Goal: Task Accomplishment & Management: Use online tool/utility

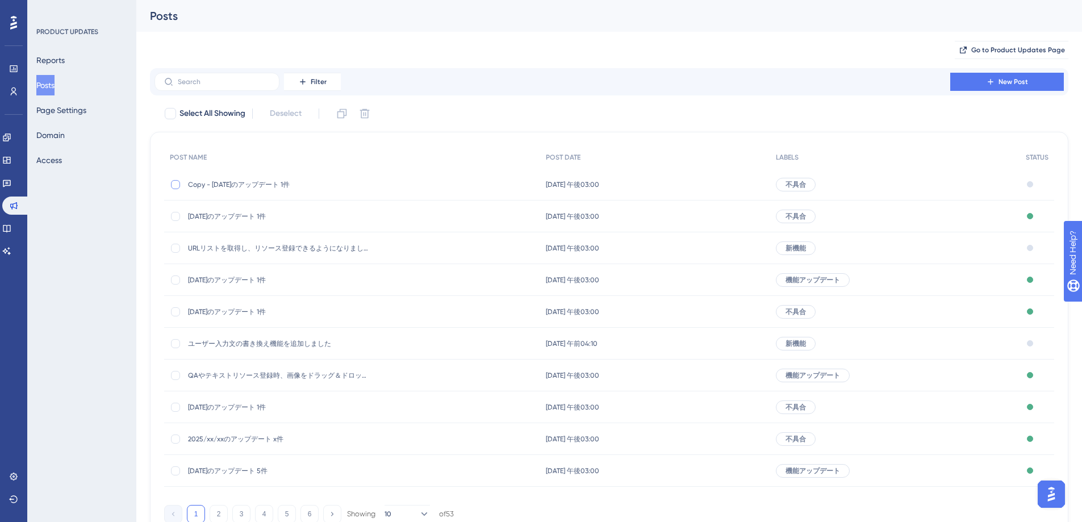
click at [180, 184] on div at bounding box center [175, 184] width 9 height 9
checkbox input "true"
click at [368, 117] on icon at bounding box center [365, 114] width 10 height 10
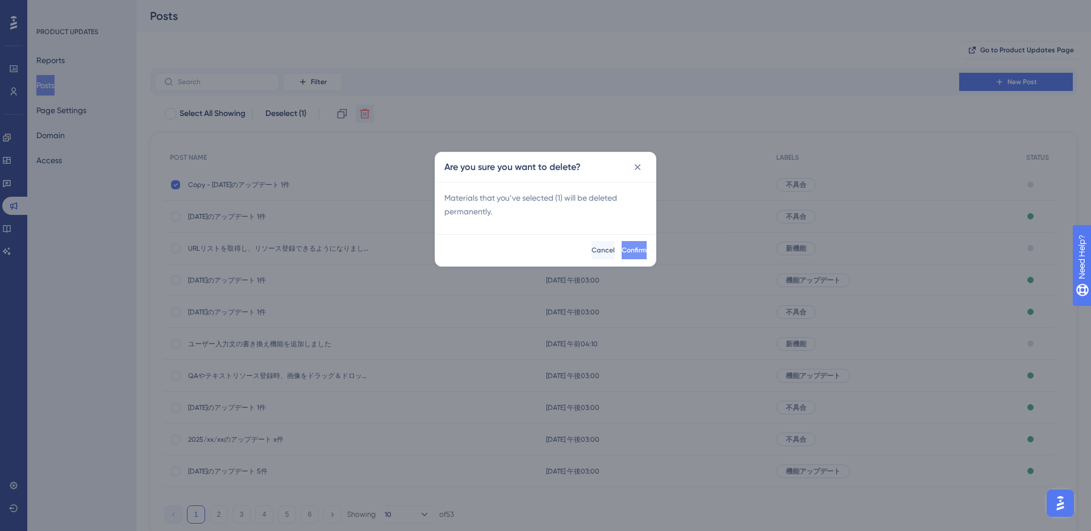
click at [622, 249] on button "Confirm" at bounding box center [634, 250] width 25 height 18
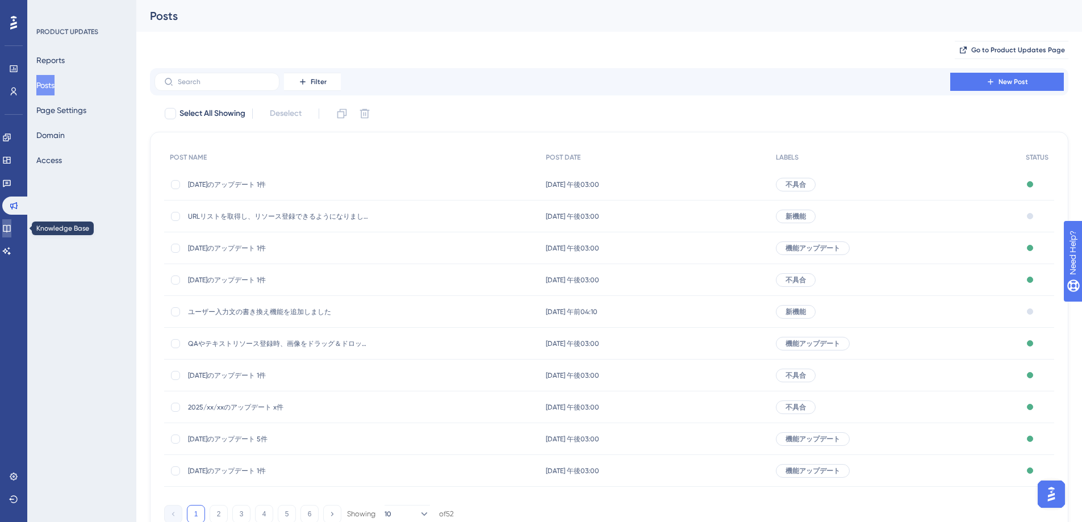
click at [11, 222] on link at bounding box center [6, 228] width 9 height 18
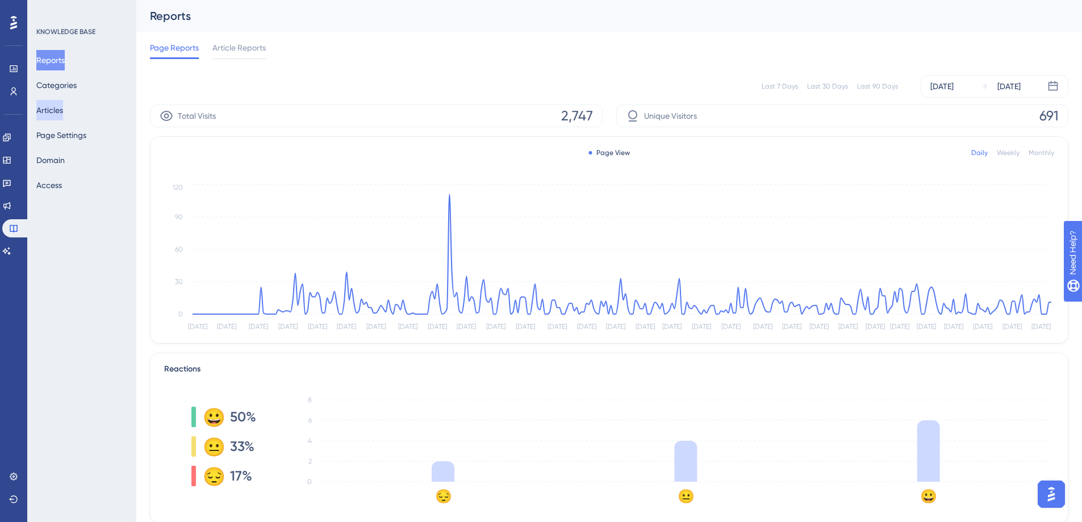
click at [60, 107] on button "Articles" at bounding box center [49, 110] width 27 height 20
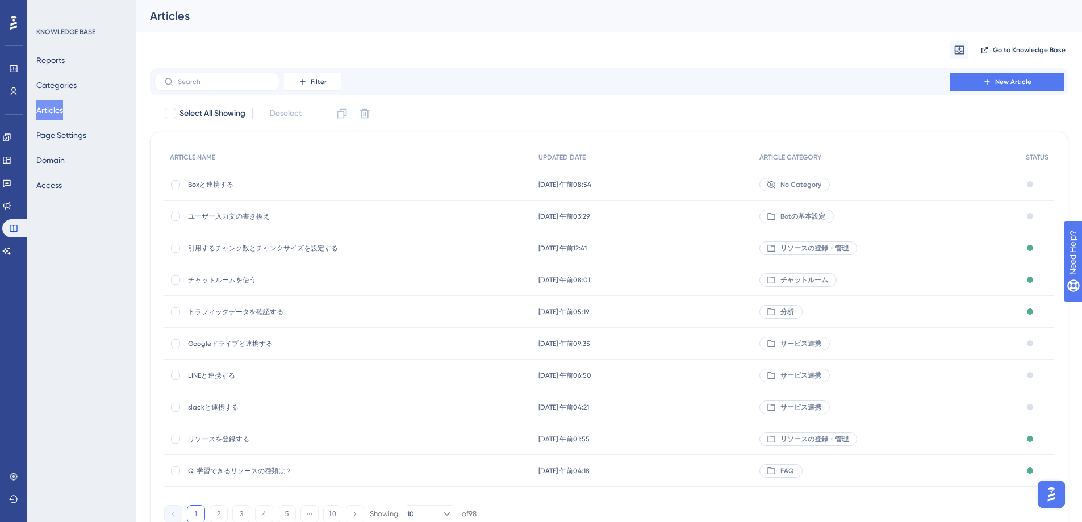
click at [231, 443] on span "リソースを登録する" at bounding box center [279, 439] width 182 height 9
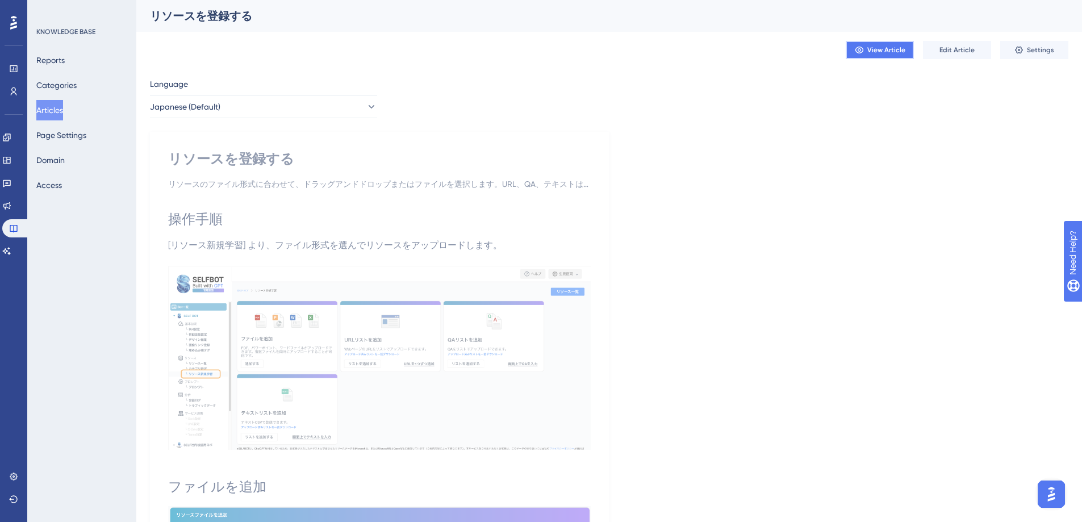
click at [906, 54] on button "View Article" at bounding box center [880, 50] width 68 height 18
click at [9, 209] on icon at bounding box center [6, 205] width 9 height 9
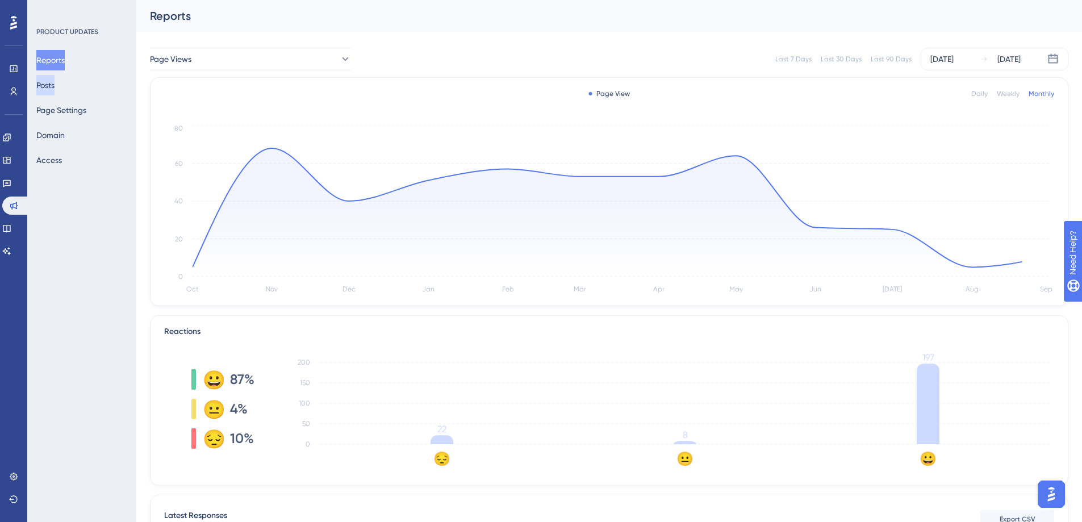
click at [55, 91] on button "Posts" at bounding box center [45, 85] width 18 height 20
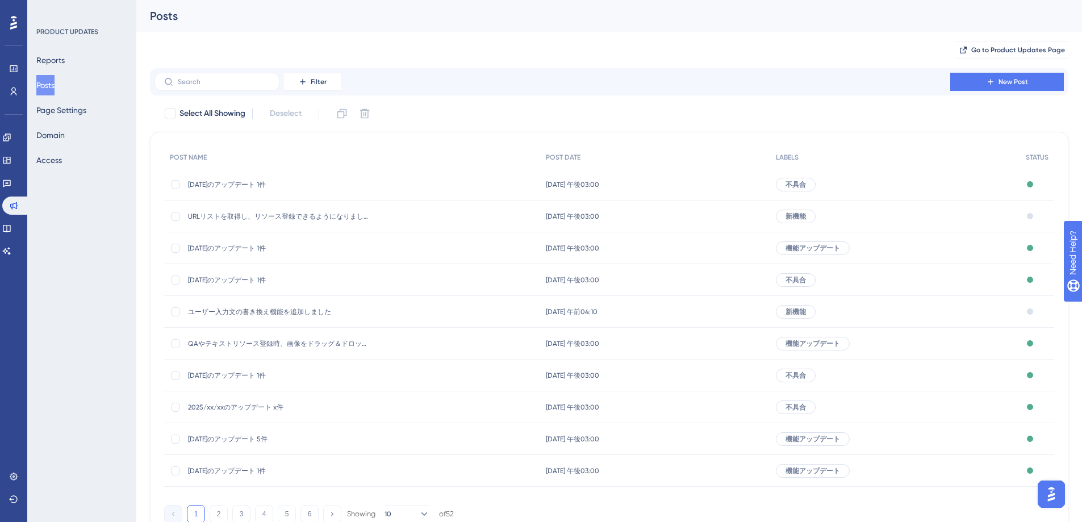
click at [280, 219] on span "URLリストを取得し、リソース登録できるようになりました" at bounding box center [279, 216] width 182 height 9
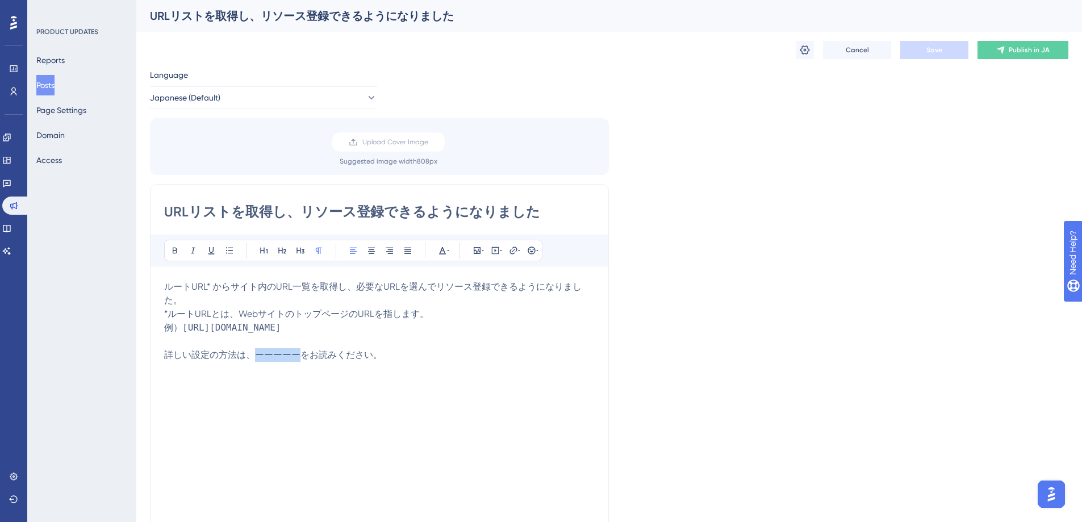
drag, startPoint x: 303, startPoint y: 356, endPoint x: 253, endPoint y: 356, distance: 49.4
click at [253, 356] on span "詳しい設定の方法は、ーーーーーをお読みください。" at bounding box center [273, 354] width 218 height 11
click at [304, 355] on span "詳しい設定の方法は、ーーーーーをお読みください。" at bounding box center [273, 354] width 218 height 11
drag, startPoint x: 302, startPoint y: 355, endPoint x: 256, endPoint y: 355, distance: 46.0
click at [256, 355] on span "詳しい設定の方法は、ーーーーーをお読みください。" at bounding box center [273, 354] width 218 height 11
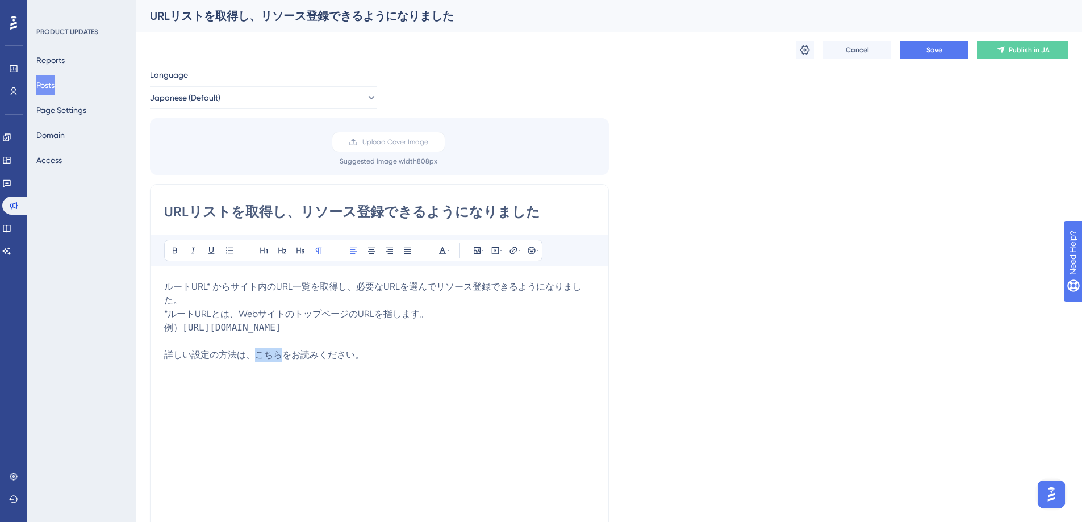
drag, startPoint x: 256, startPoint y: 357, endPoint x: 280, endPoint y: 357, distance: 23.3
click at [280, 357] on span "詳しい設定の方法は、こちらをお読みください。" at bounding box center [264, 354] width 200 height 11
click at [284, 355] on span "詳しい設定の方法は、こちらをお読みください。" at bounding box center [264, 354] width 200 height 11
drag, startPoint x: 257, startPoint y: 356, endPoint x: 305, endPoint y: 357, distance: 47.7
click at [305, 357] on span "詳しい設定の方法は、ヘルプページをお読みください。" at bounding box center [277, 354] width 227 height 11
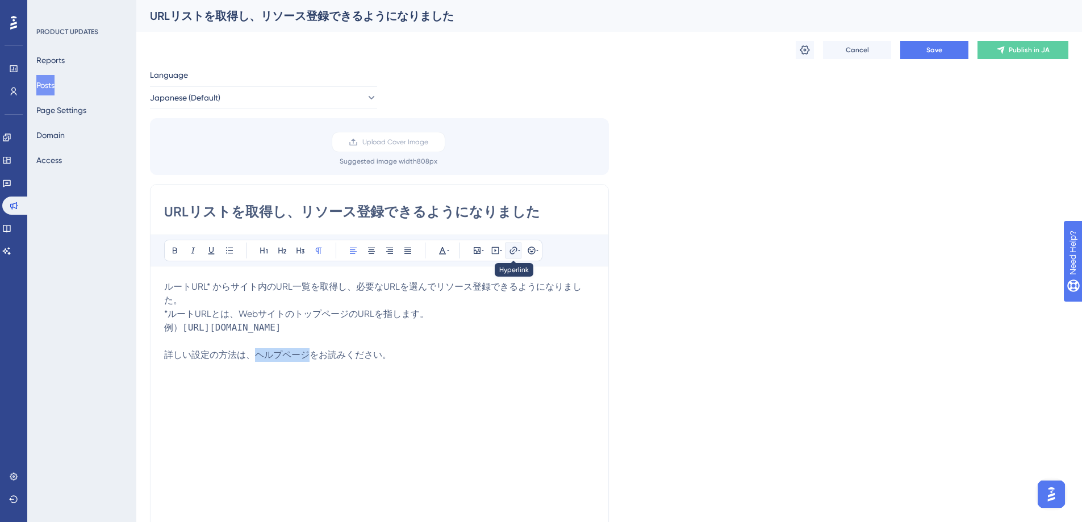
click at [515, 251] on icon at bounding box center [513, 250] width 9 height 9
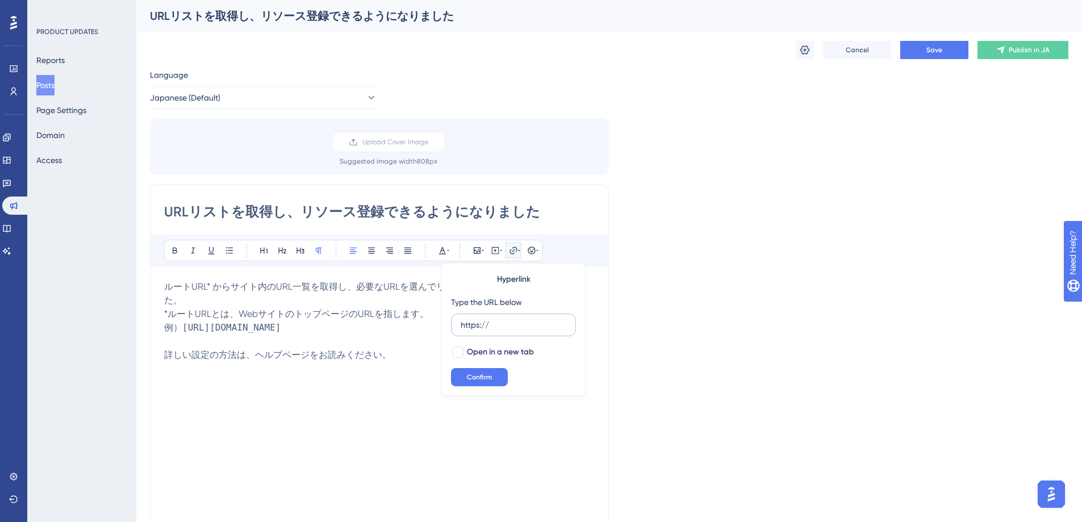
drag, startPoint x: 516, startPoint y: 331, endPoint x: 452, endPoint y: 326, distance: 64.4
click at [451, 326] on label "https://" at bounding box center [513, 325] width 125 height 23
click at [461, 326] on input "https://" at bounding box center [514, 325] width 106 height 12
type input "[URL][DOMAIN_NAME]"
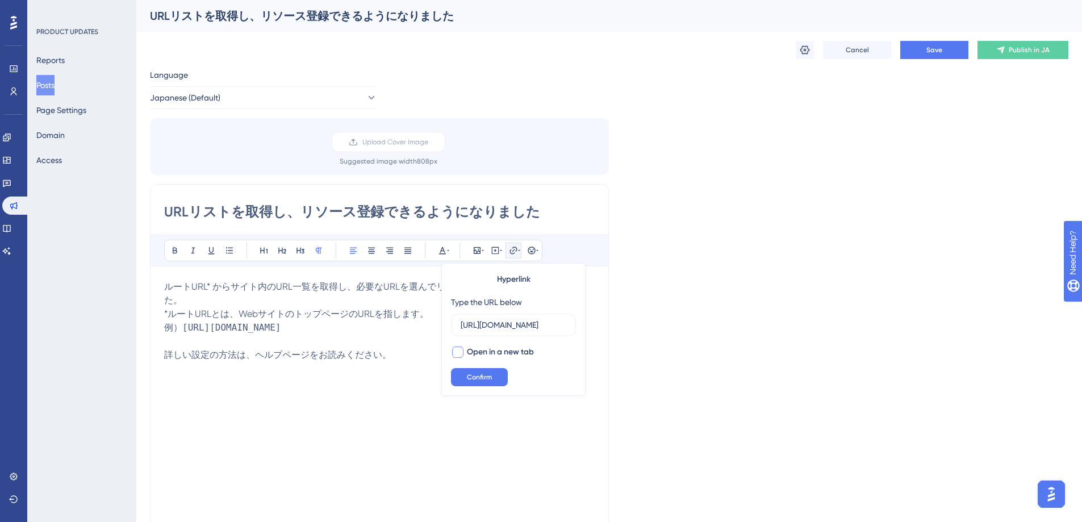
click at [465, 353] on label "Open in a new tab" at bounding box center [492, 352] width 83 height 14
checkbox input "true"
click at [478, 370] on button "Confirm" at bounding box center [479, 377] width 57 height 18
click at [479, 371] on div "ルートURL* からサイト内のURL一覧を取得し、必要なURLを選んでリソース登録できるようになりました。 *ルートURLとは、WebサイトのトップページのU…" at bounding box center [379, 405] width 431 height 250
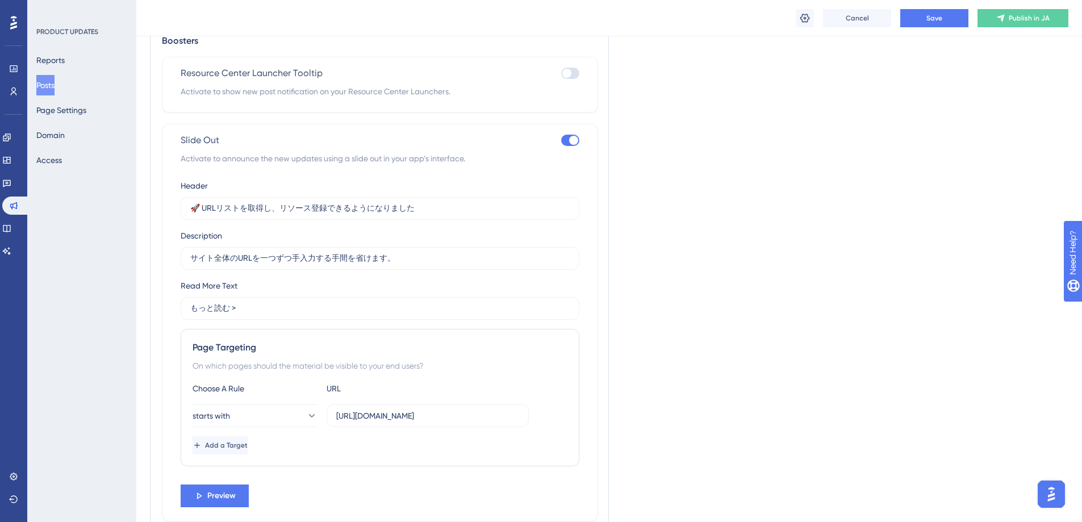
scroll to position [683, 0]
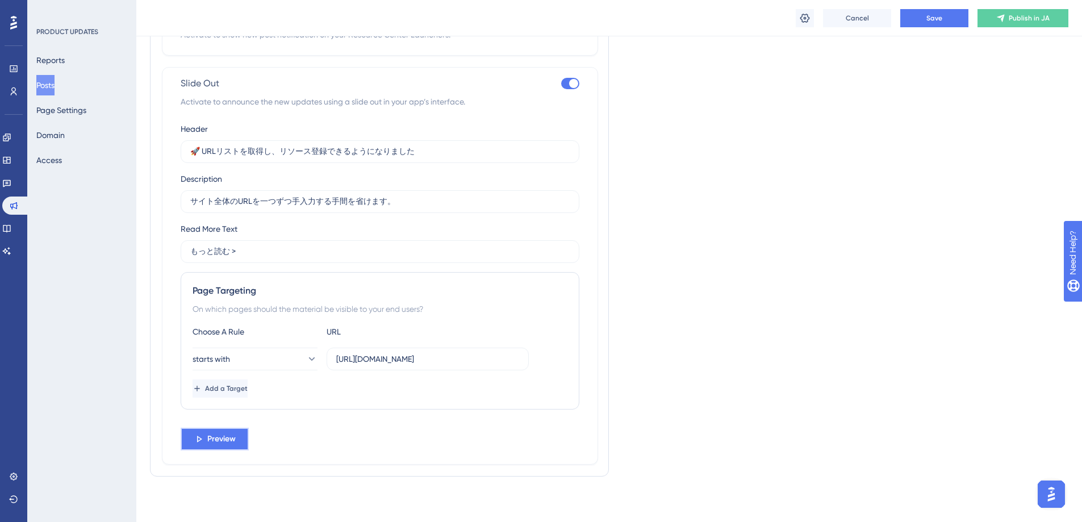
click at [220, 441] on span "Preview" at bounding box center [221, 439] width 28 height 14
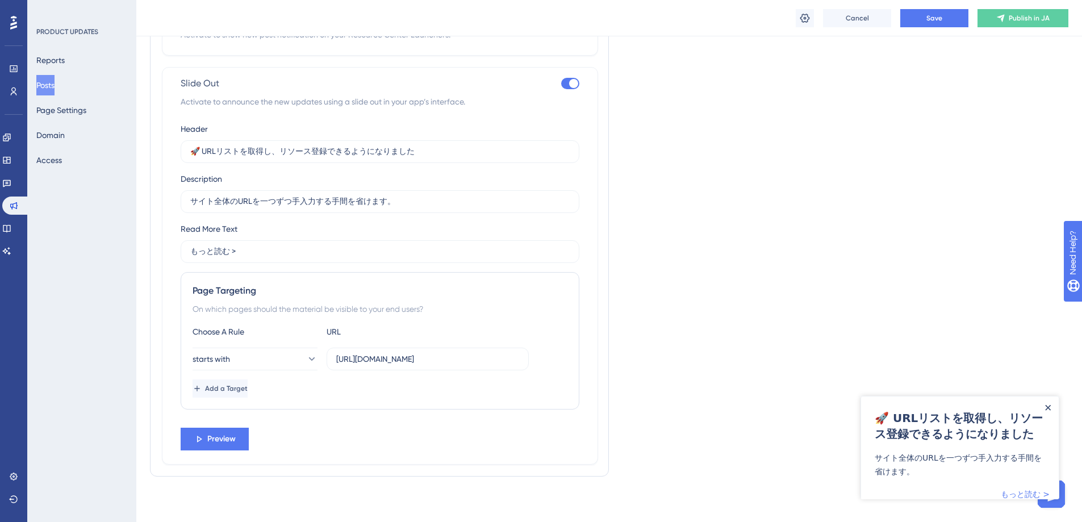
click at [1049, 408] on icon "Close Announcement" at bounding box center [1048, 408] width 6 height 6
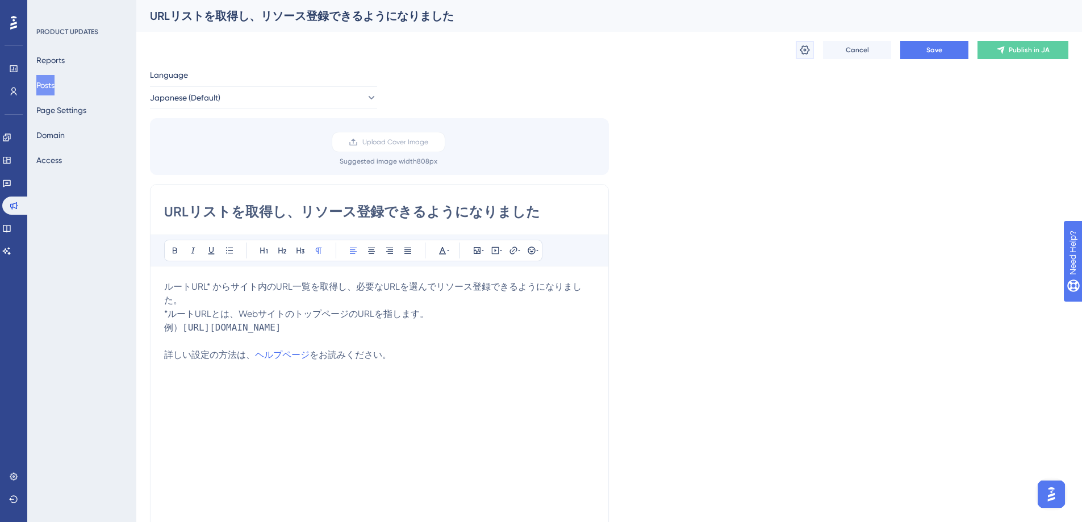
click at [797, 52] on button at bounding box center [805, 50] width 18 height 18
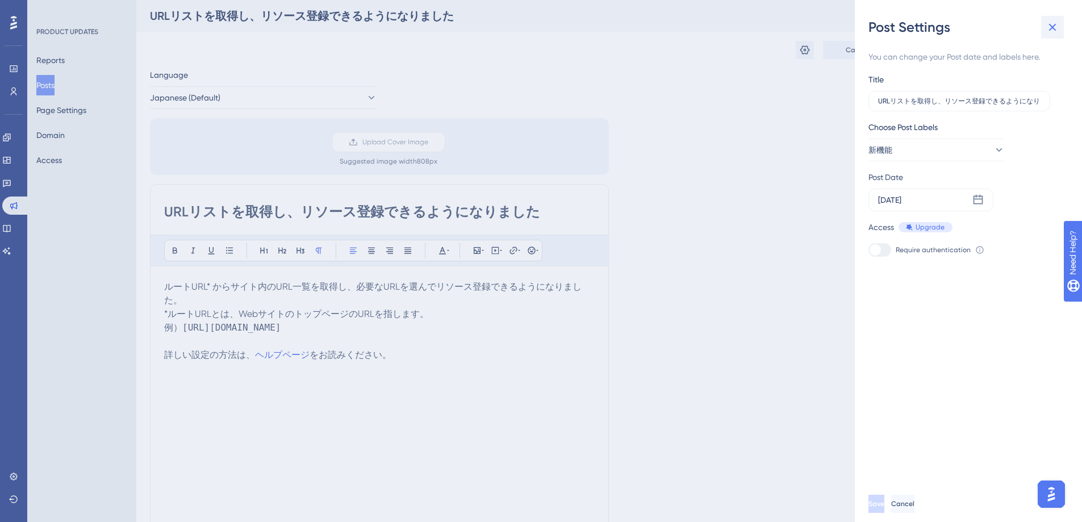
click at [1055, 30] on icon at bounding box center [1052, 27] width 7 height 7
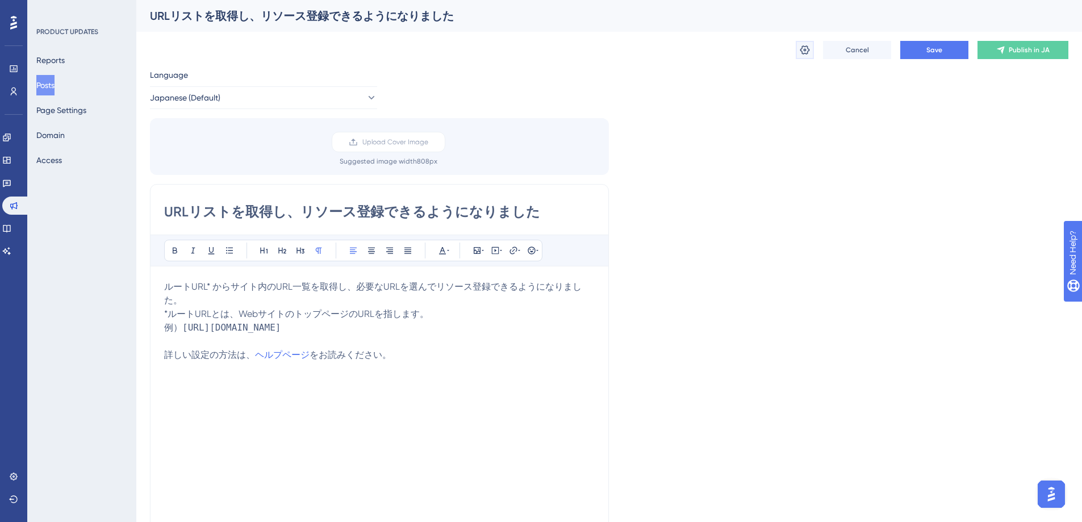
click at [803, 47] on icon at bounding box center [804, 49] width 11 height 11
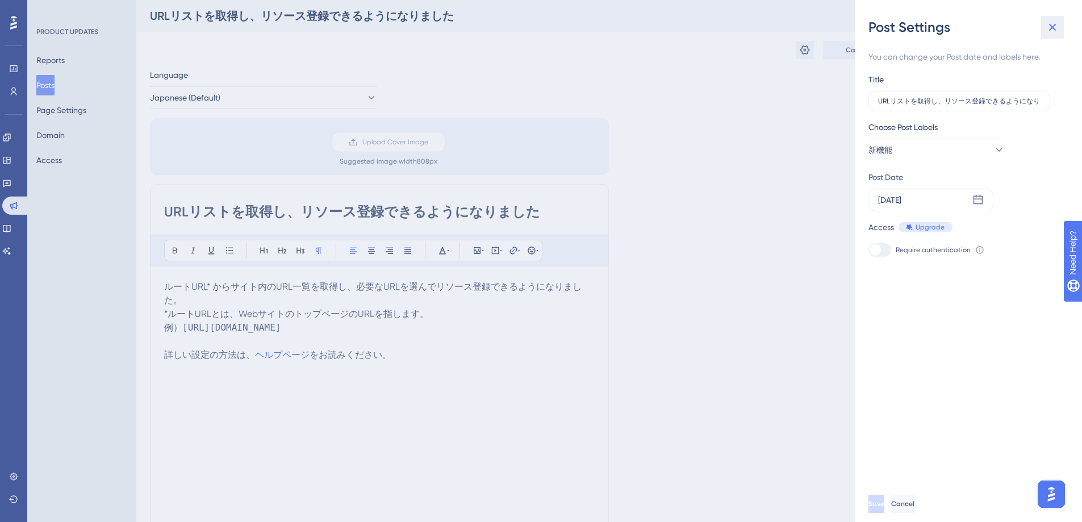
click at [1053, 28] on icon at bounding box center [1052, 27] width 7 height 7
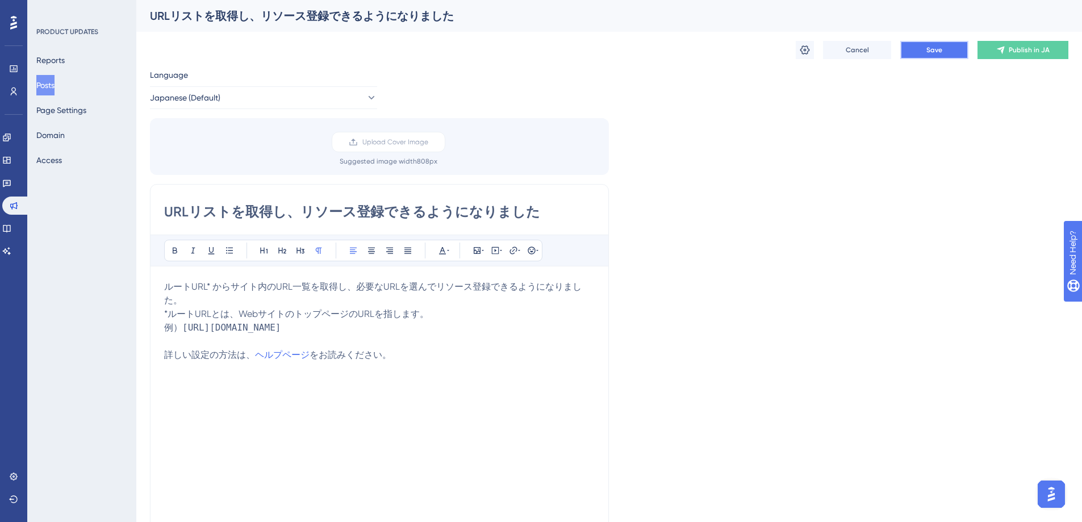
click at [918, 48] on button "Save" at bounding box center [935, 50] width 68 height 18
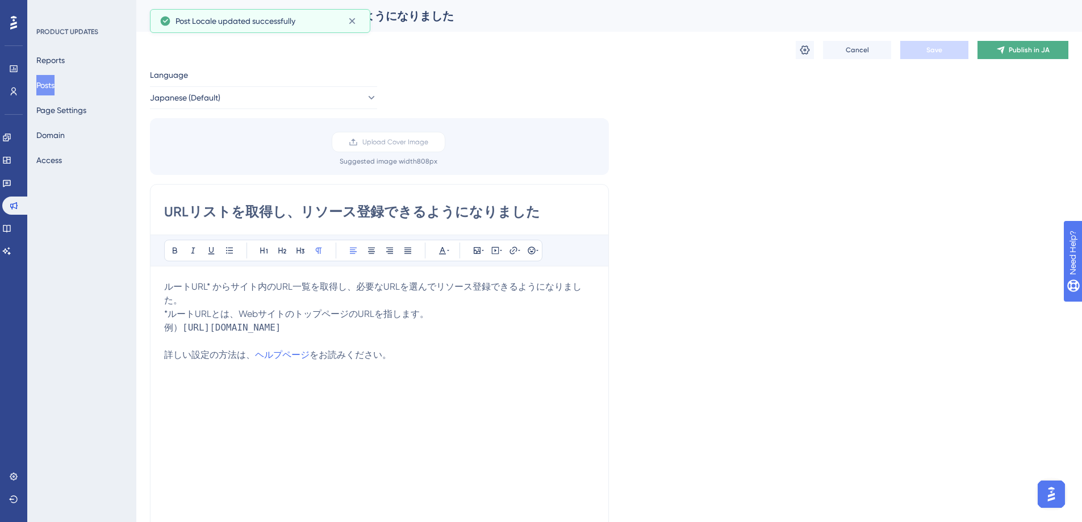
click at [1006, 43] on button "Publish in JA" at bounding box center [1023, 50] width 91 height 18
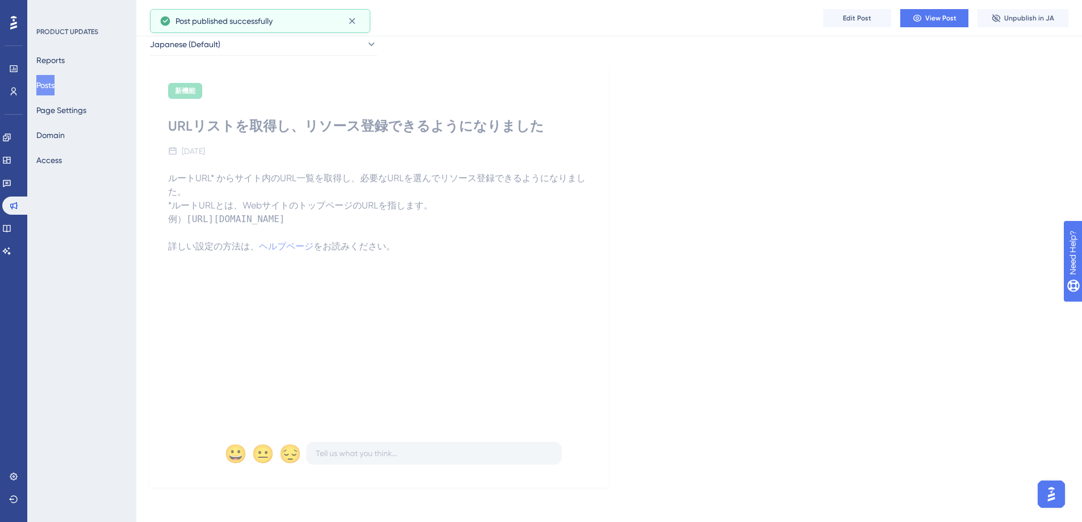
scroll to position [60, 0]
